Goal: Information Seeking & Learning: Check status

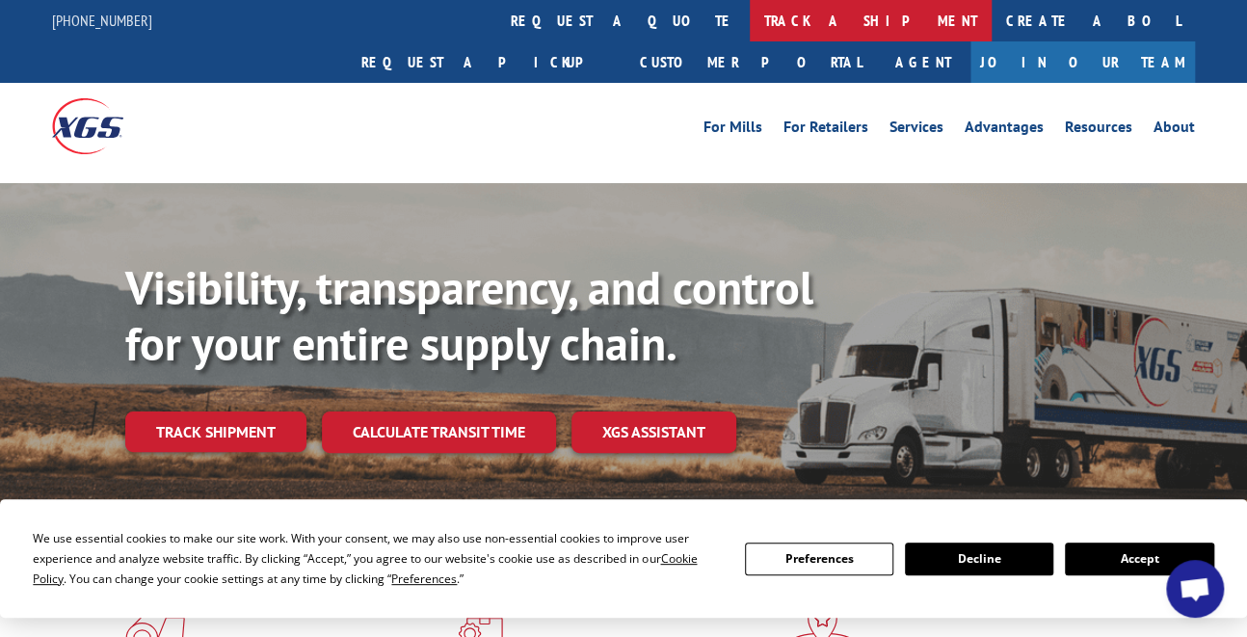
click at [750, 16] on link "track a shipment" at bounding box center [871, 20] width 242 height 41
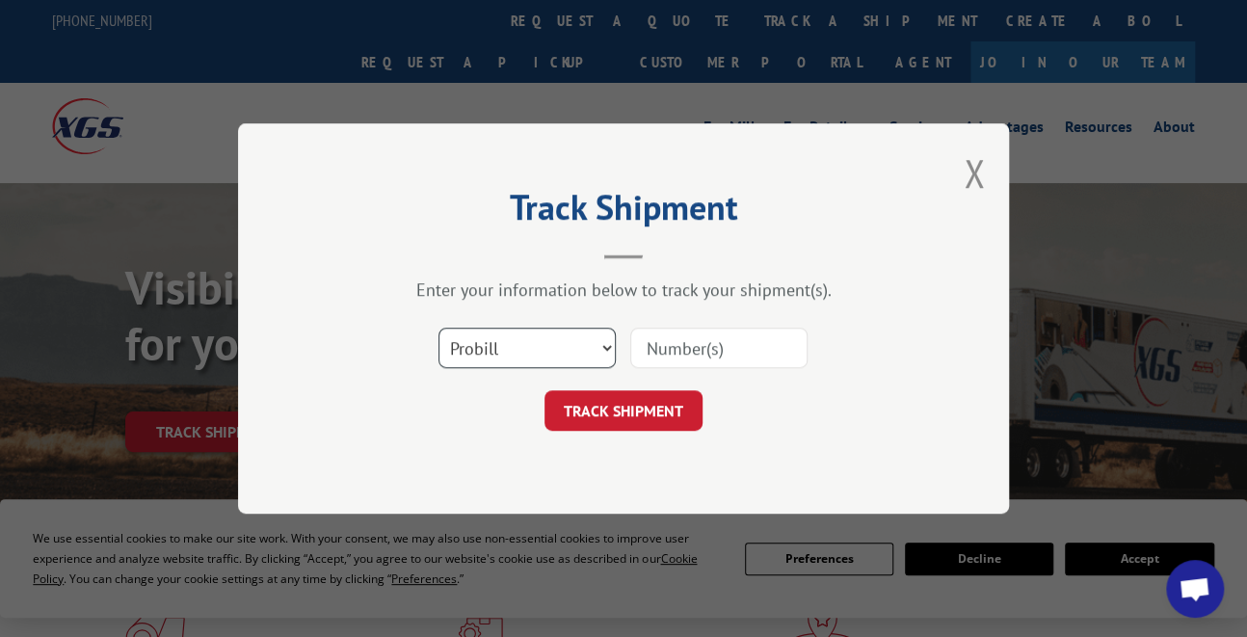
click at [596, 345] on select "Select category... Probill BOL PO" at bounding box center [527, 348] width 177 height 40
select select "bol"
click at [439, 328] on select "Select category... Probill BOL PO" at bounding box center [527, 348] width 177 height 40
click at [696, 347] on input at bounding box center [718, 348] width 177 height 40
type input "6025028"
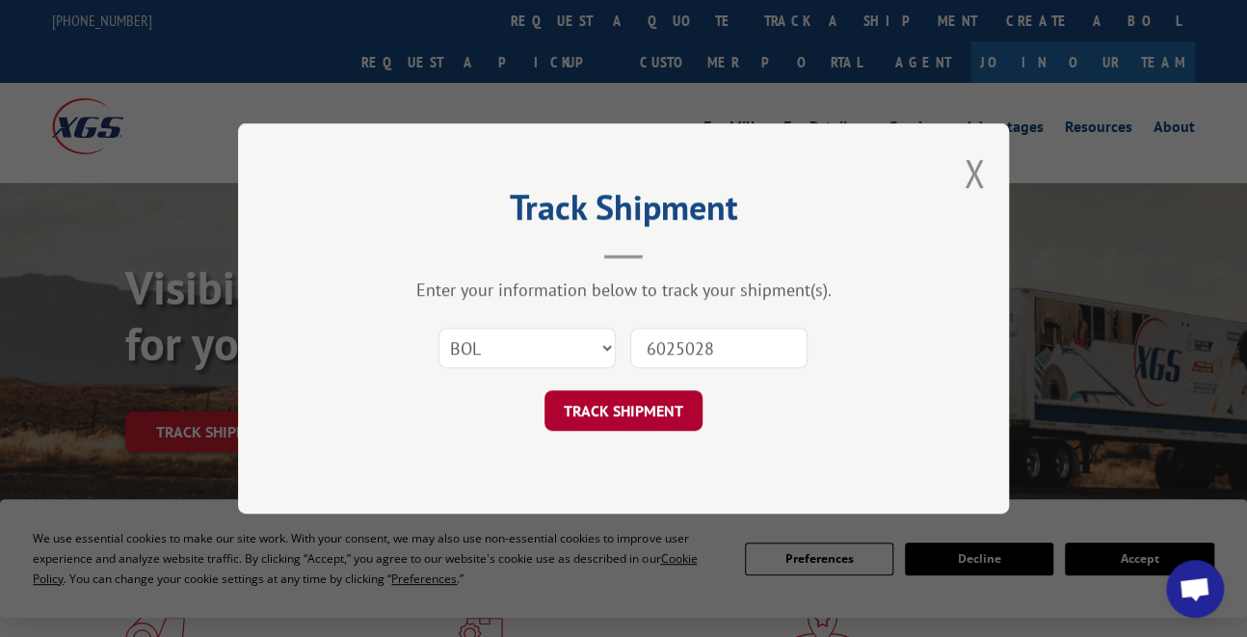
click at [656, 410] on button "TRACK SHIPMENT" at bounding box center [624, 410] width 158 height 40
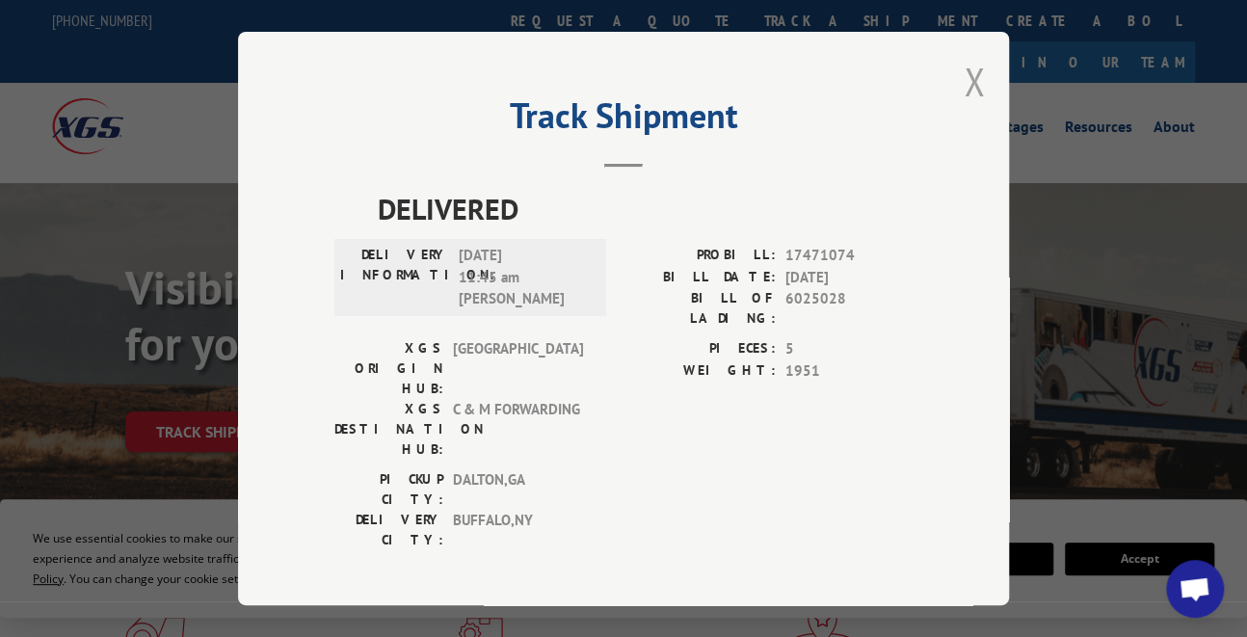
click at [983, 91] on button "Close modal" at bounding box center [974, 81] width 21 height 51
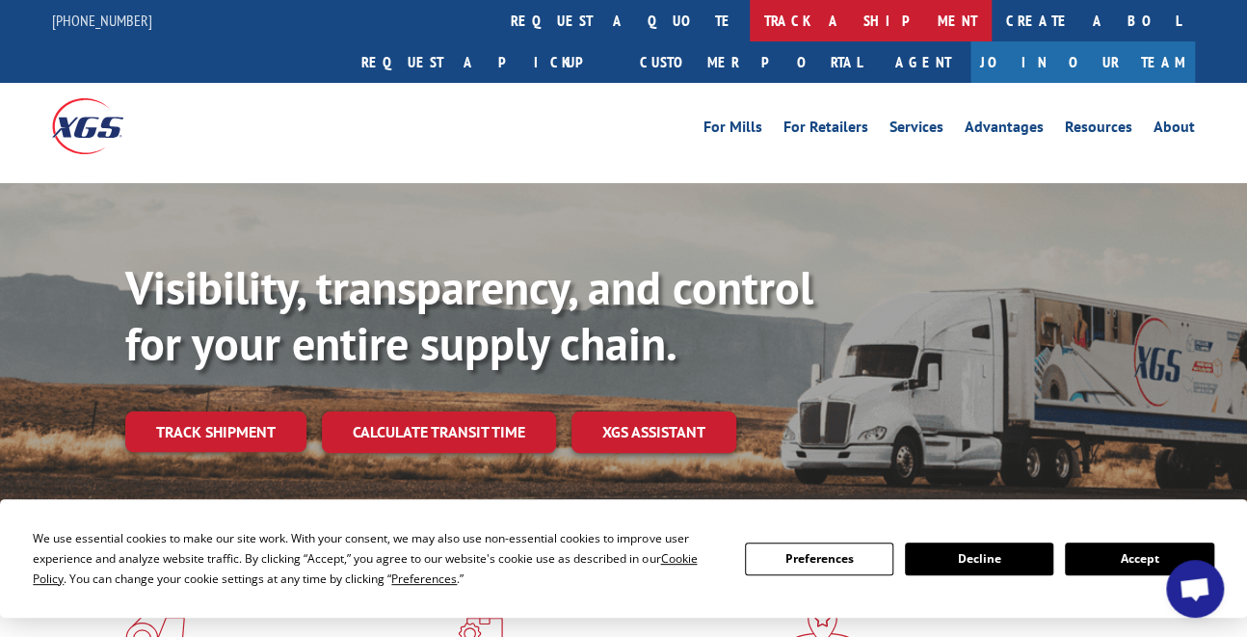
click at [750, 8] on link "track a shipment" at bounding box center [871, 20] width 242 height 41
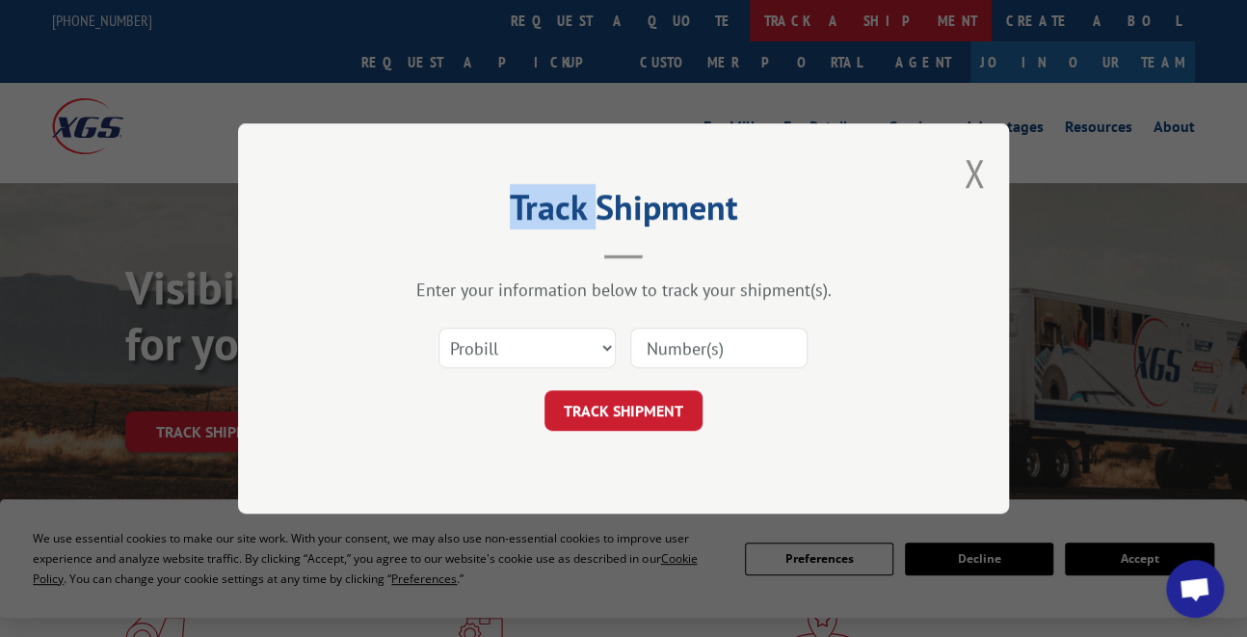
click at [560, 8] on div "Track Shipment Enter your information below to track your shipment(s). Select c…" at bounding box center [623, 318] width 1247 height 637
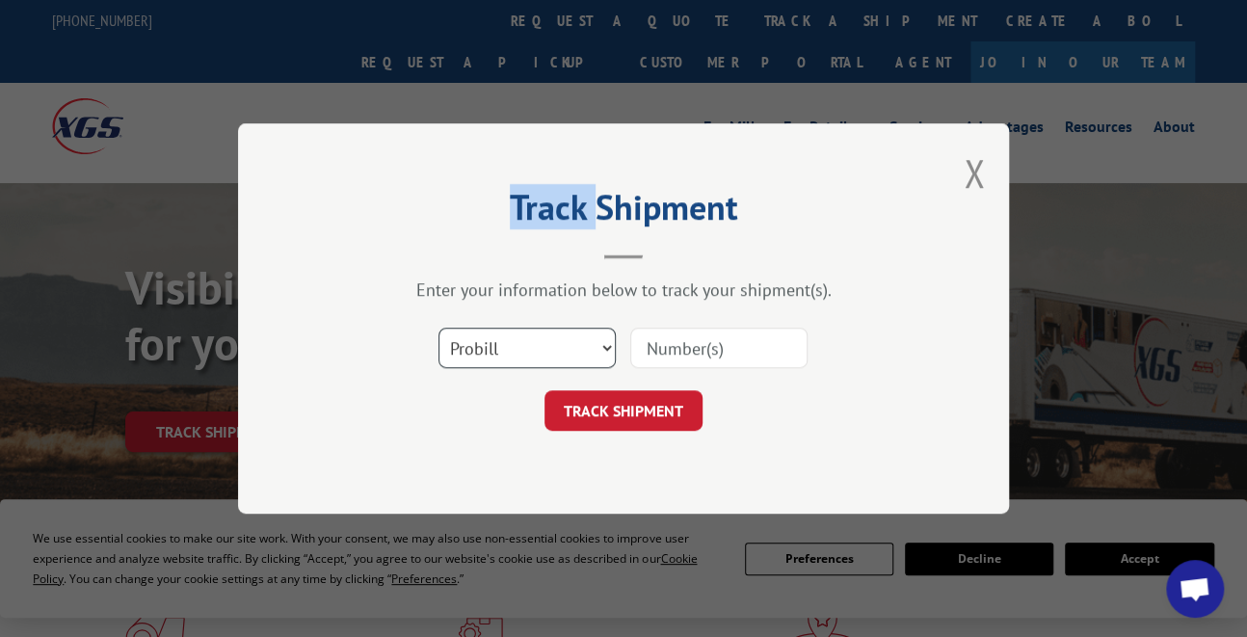
click at [595, 337] on select "Select category... Probill BOL PO" at bounding box center [527, 348] width 177 height 40
select select "bol"
click at [439, 328] on select "Select category... Probill BOL PO" at bounding box center [527, 348] width 177 height 40
click at [688, 353] on input at bounding box center [718, 348] width 177 height 40
type input "6025423"
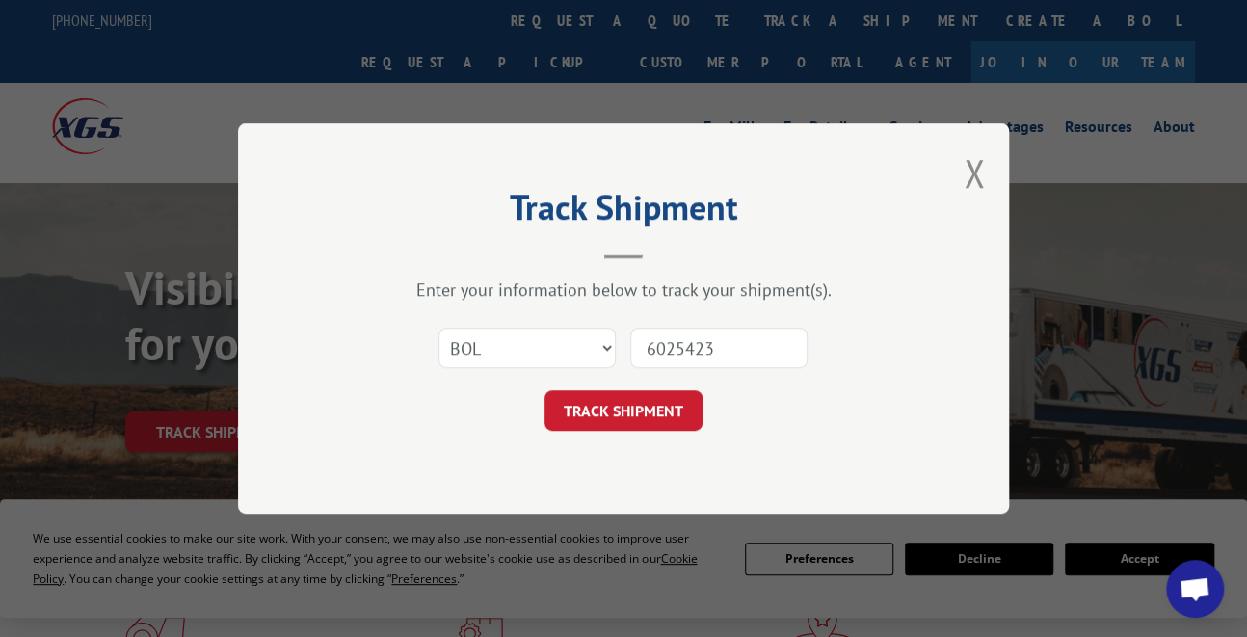
click button "TRACK SHIPMENT" at bounding box center [624, 410] width 158 height 40
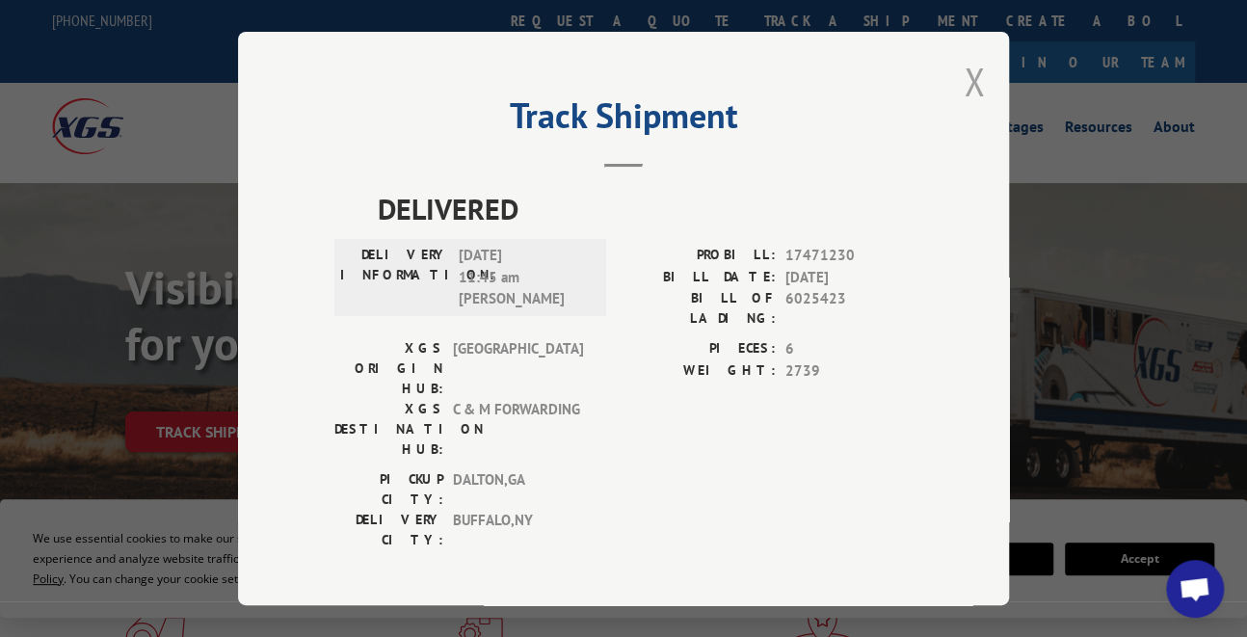
click at [971, 103] on button "Close modal" at bounding box center [974, 81] width 21 height 51
